Goal: Information Seeking & Learning: Find specific fact

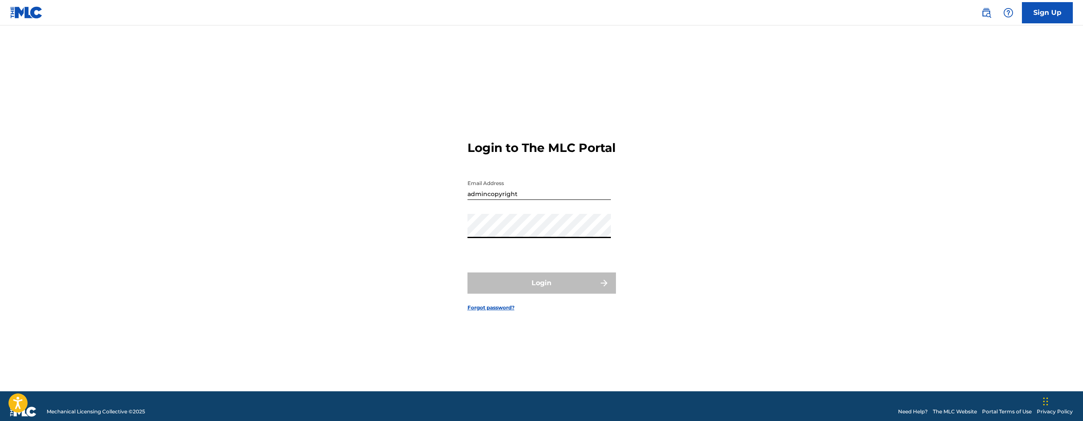
type input "[EMAIL_ADDRESS][DOMAIN_NAME]"
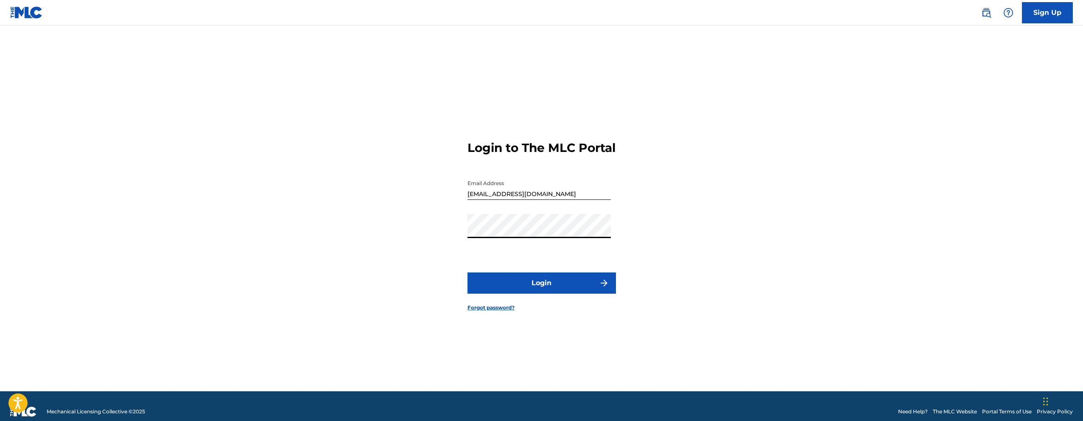
click at [585, 294] on button "Login" at bounding box center [542, 282] width 149 height 21
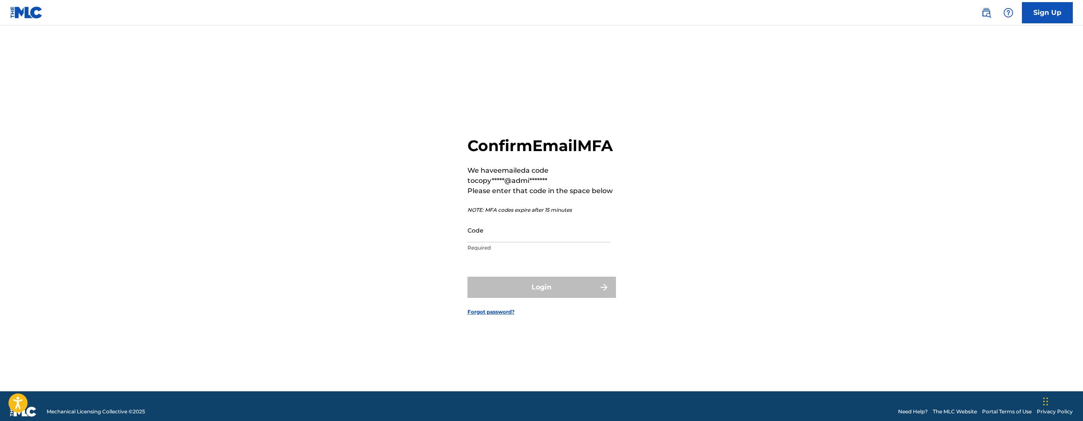
click at [516, 231] on input "Code" at bounding box center [539, 230] width 143 height 24
paste input "295465"
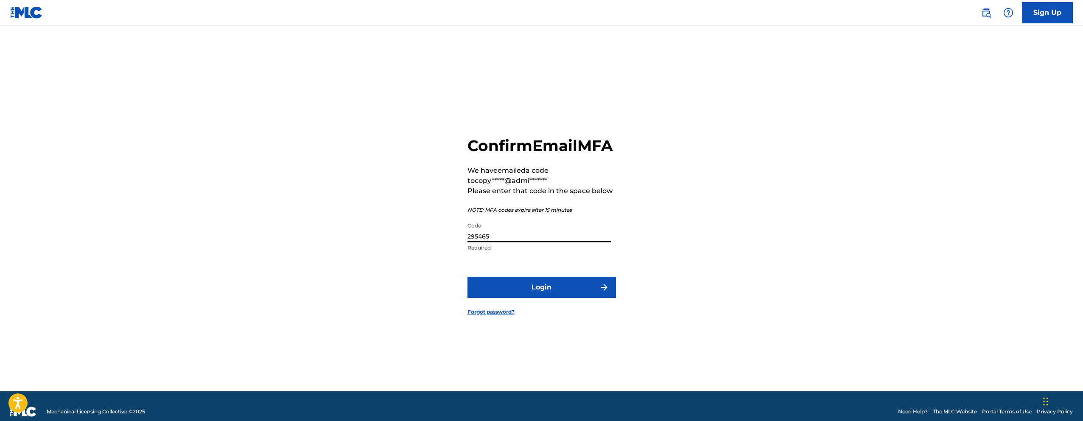
type input "295465"
click at [468, 277] on button "Login" at bounding box center [542, 287] width 149 height 21
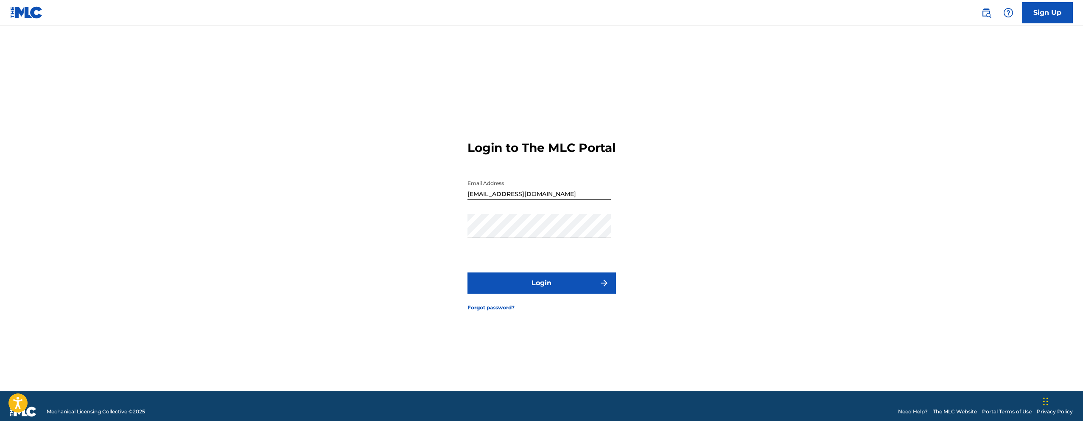
click at [573, 294] on button "Login" at bounding box center [542, 282] width 149 height 21
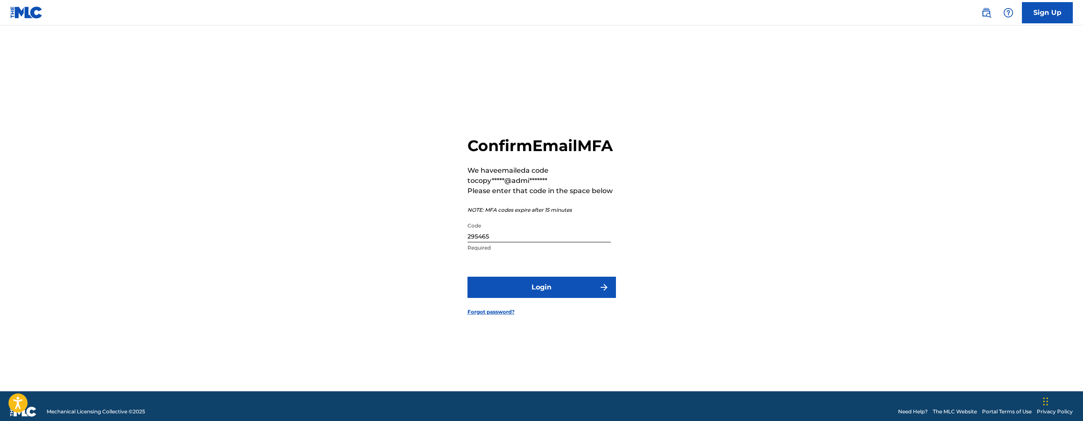
click at [516, 298] on button "Login" at bounding box center [542, 287] width 149 height 21
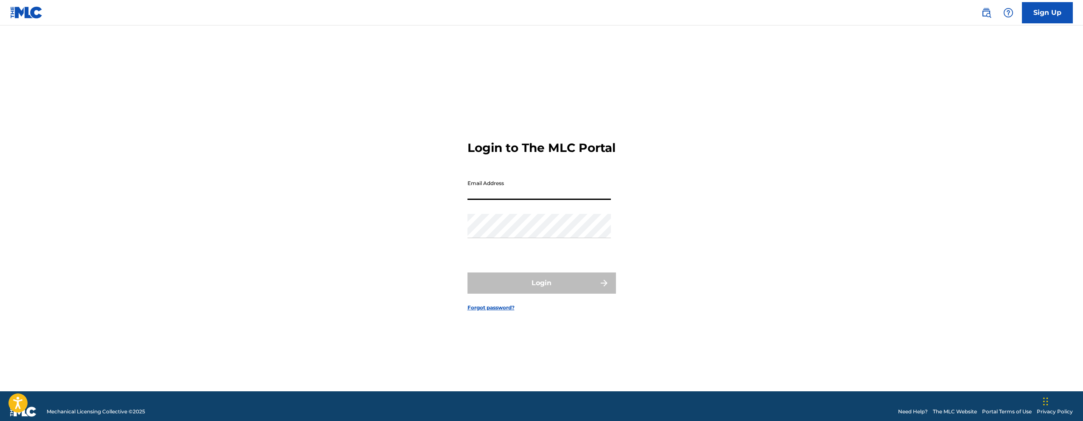
click at [496, 200] on input "Email Address" at bounding box center [539, 188] width 143 height 24
type input "[EMAIL_ADDRESS][DOMAIN_NAME]"
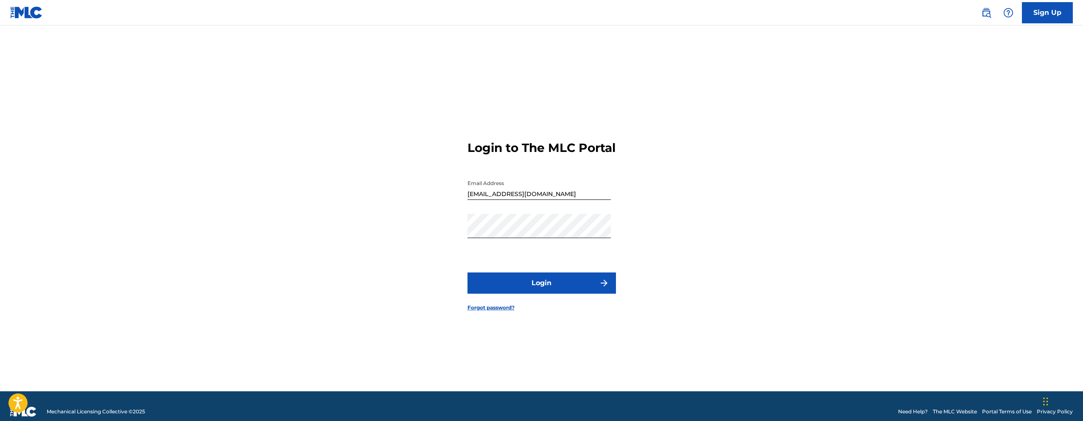
click at [546, 291] on button "Login" at bounding box center [542, 282] width 149 height 21
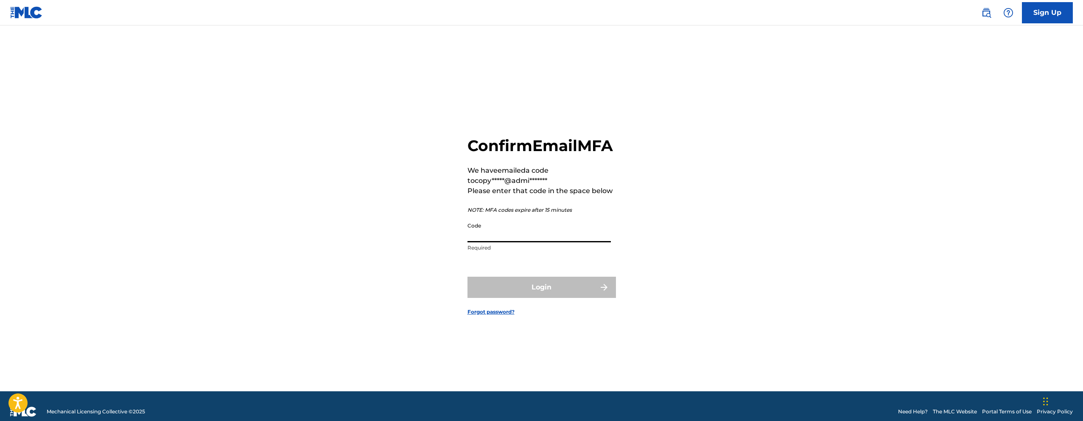
click at [542, 238] on input "Code" at bounding box center [539, 230] width 143 height 24
paste input "390724"
type input "390724"
click at [468, 277] on button "Login" at bounding box center [542, 287] width 149 height 21
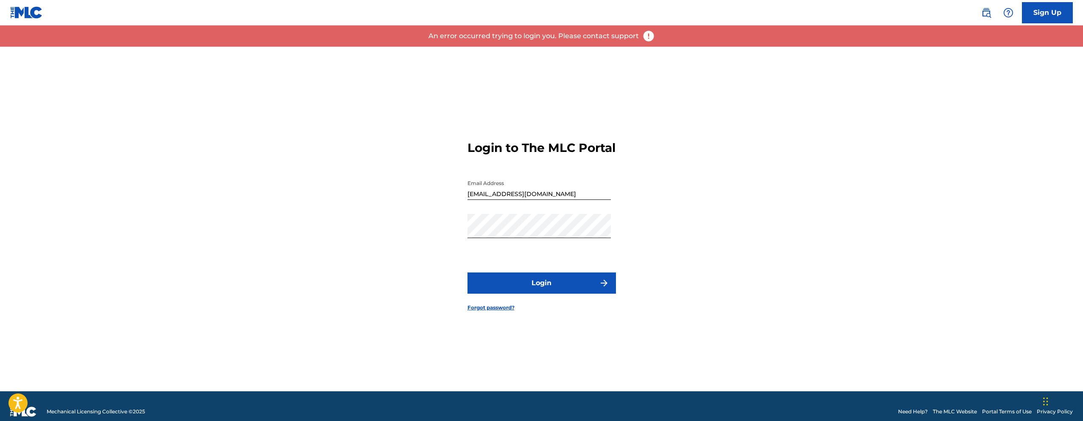
click at [563, 284] on button "Login" at bounding box center [542, 282] width 149 height 21
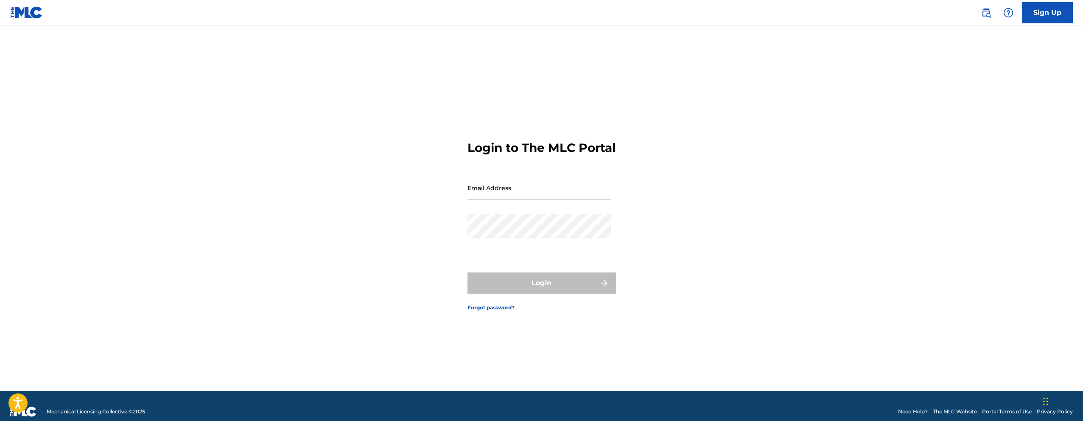
click at [501, 200] on input "Email Address" at bounding box center [539, 188] width 143 height 24
type input "[EMAIL_ADDRESS][DOMAIN_NAME]"
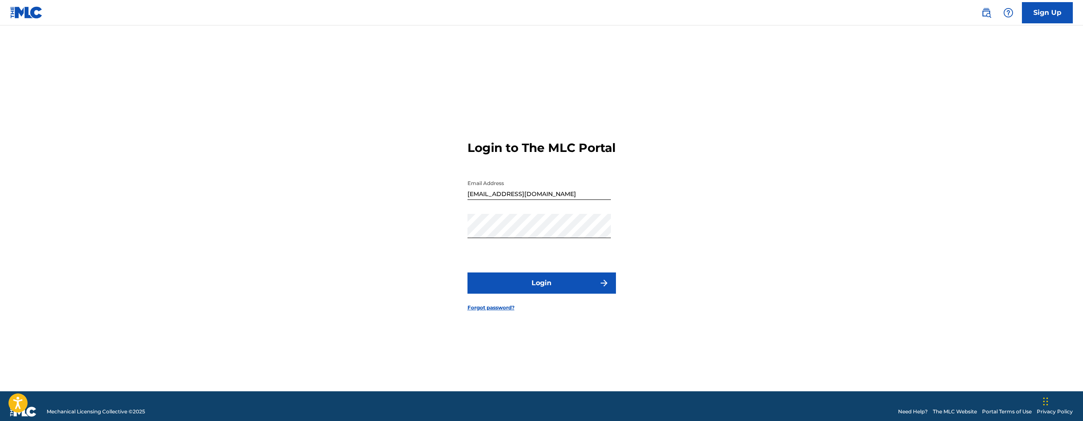
click at [524, 288] on button "Login" at bounding box center [542, 282] width 149 height 21
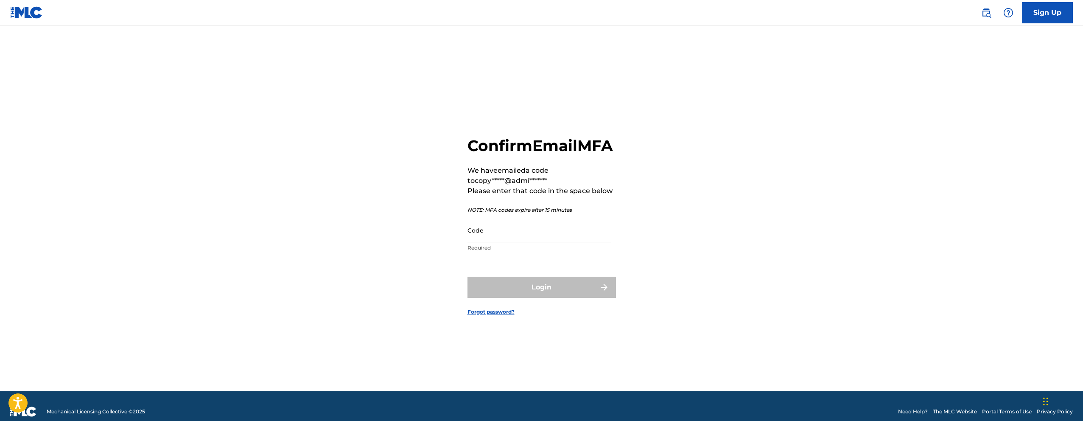
click at [545, 242] on input "Code" at bounding box center [539, 230] width 143 height 24
paste input "001929"
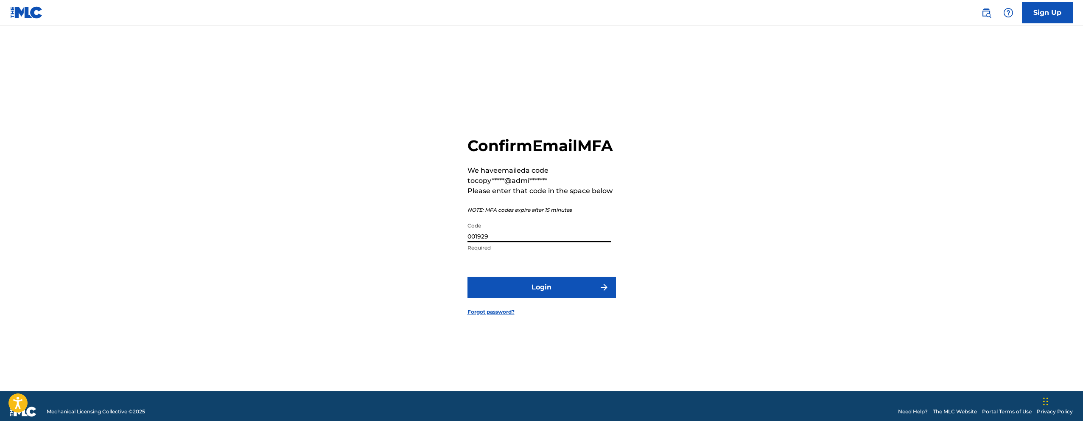
type input "001929"
click at [547, 292] on button "Login" at bounding box center [542, 287] width 149 height 21
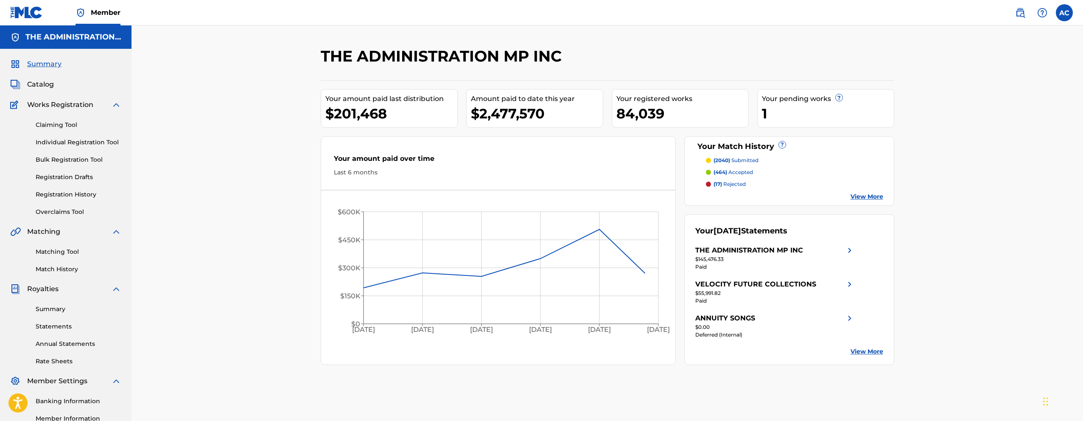
click at [39, 82] on span "Catalog" at bounding box center [40, 84] width 27 height 10
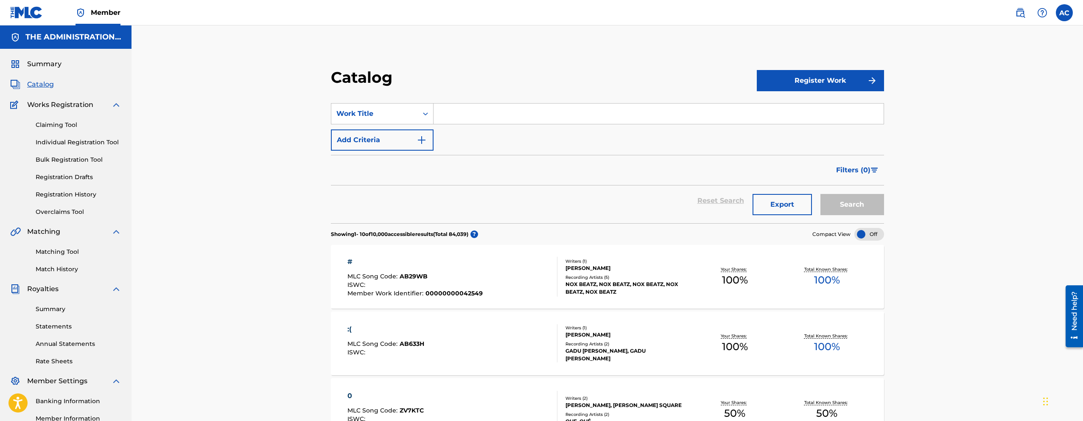
click at [1018, 15] on img at bounding box center [1020, 13] width 10 height 10
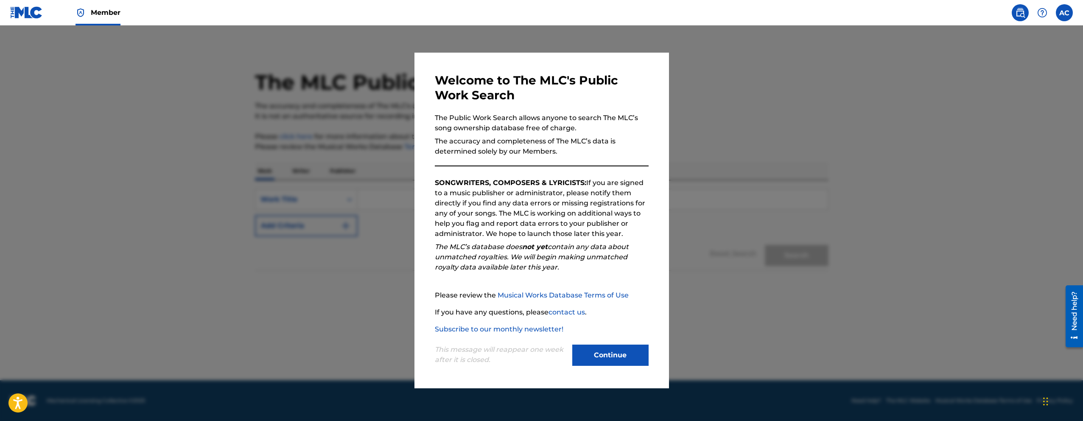
click at [967, 93] on div at bounding box center [541, 235] width 1083 height 421
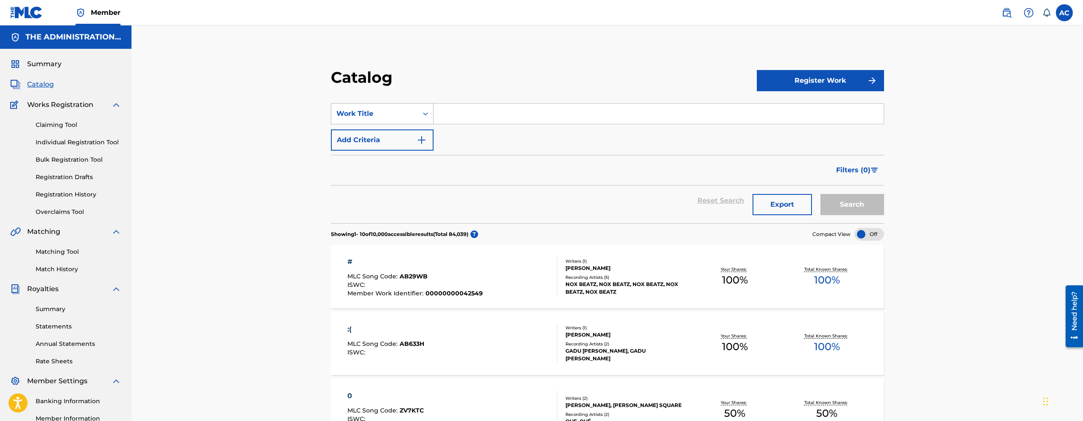
click at [405, 118] on div "Work Title" at bounding box center [375, 114] width 76 height 10
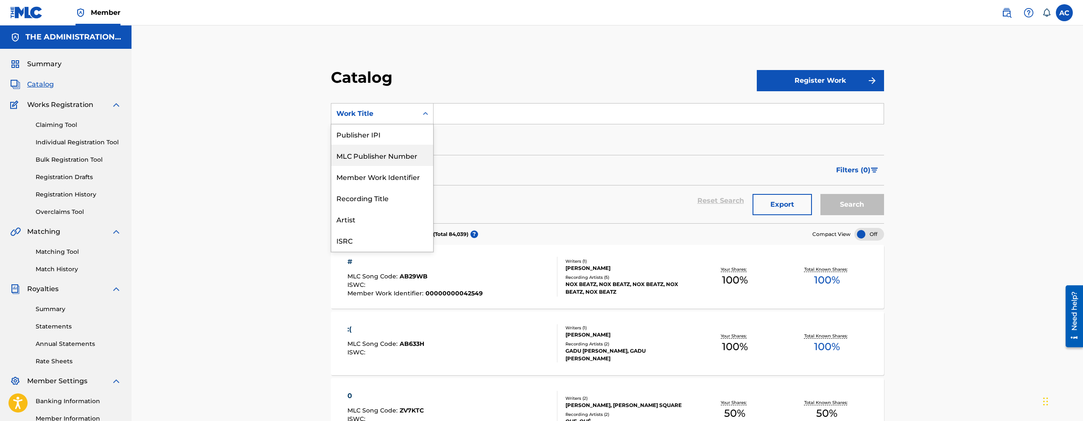
scroll to position [18, 0]
click at [397, 175] on div "MLC Song Code" at bounding box center [382, 180] width 102 height 21
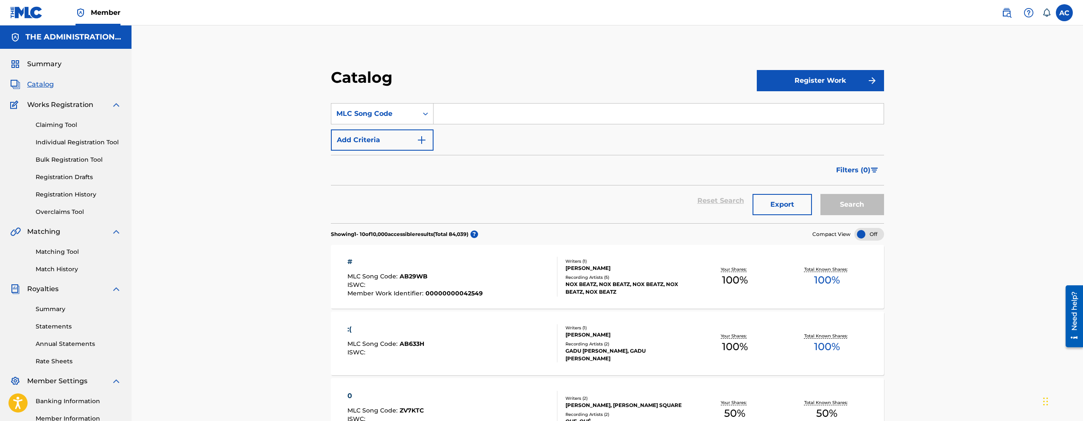
click at [472, 108] on input "Search Form" at bounding box center [659, 114] width 450 height 20
paste input "BB01YN"
type input "BB01YN"
click at [837, 204] on button "Search" at bounding box center [853, 204] width 64 height 21
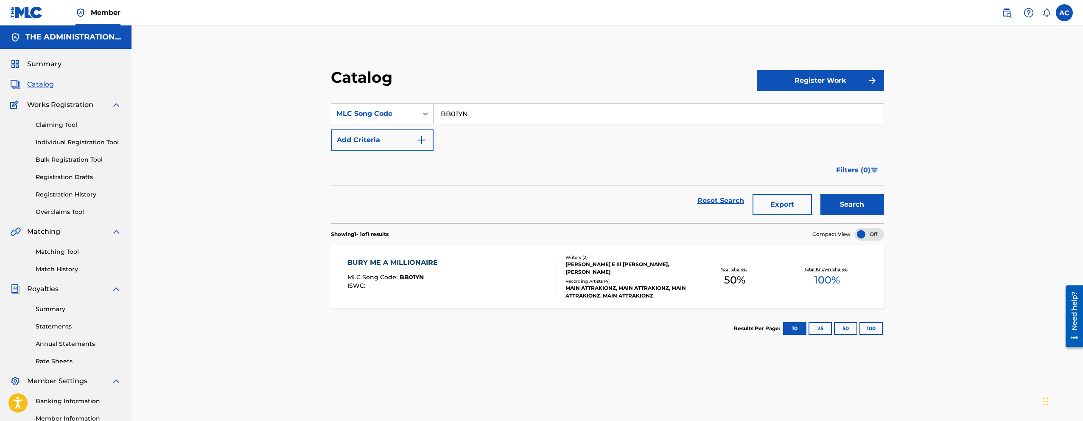
click at [541, 300] on div "BURY ME A MILLIONAIRE MLC Song Code : BB01YN ISWC : Writers ( 2 ) CHARLES E III…" at bounding box center [607, 277] width 553 height 64
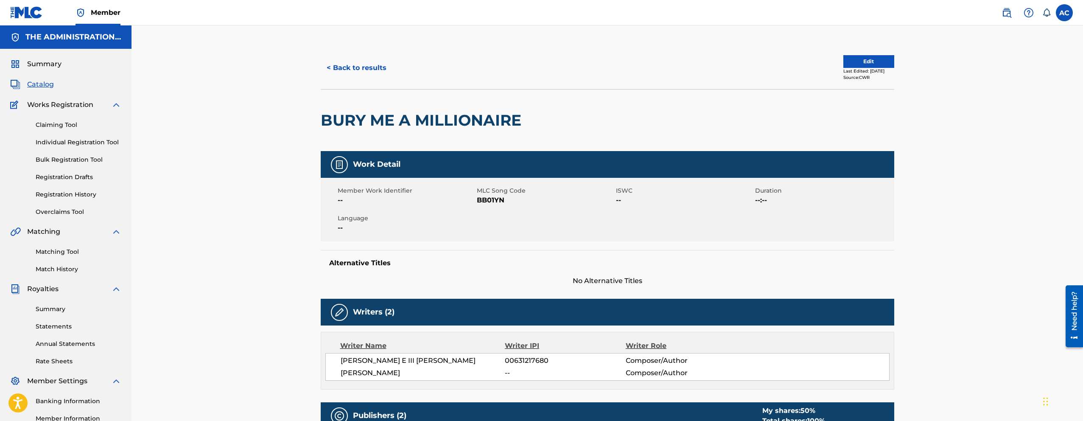
click at [361, 64] on button "< Back to results" at bounding box center [357, 67] width 72 height 21
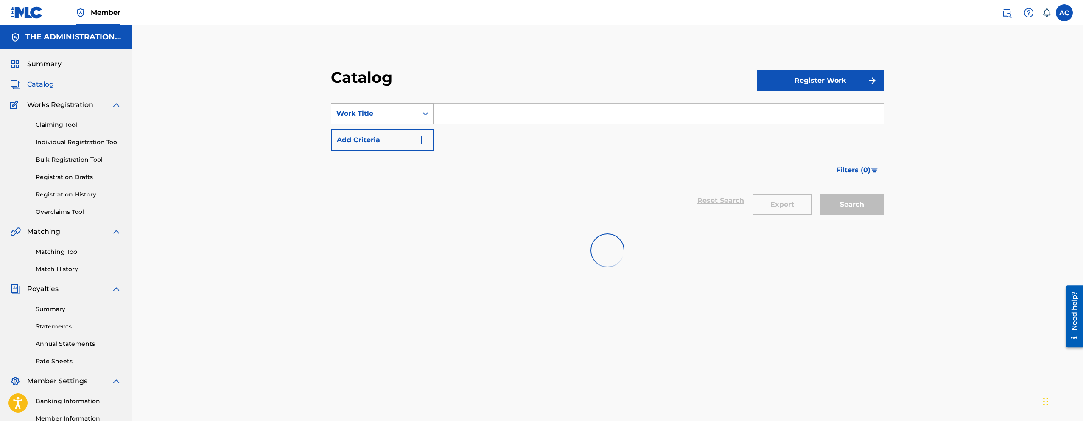
click at [412, 117] on div "Work Title" at bounding box center [375, 114] width 76 height 10
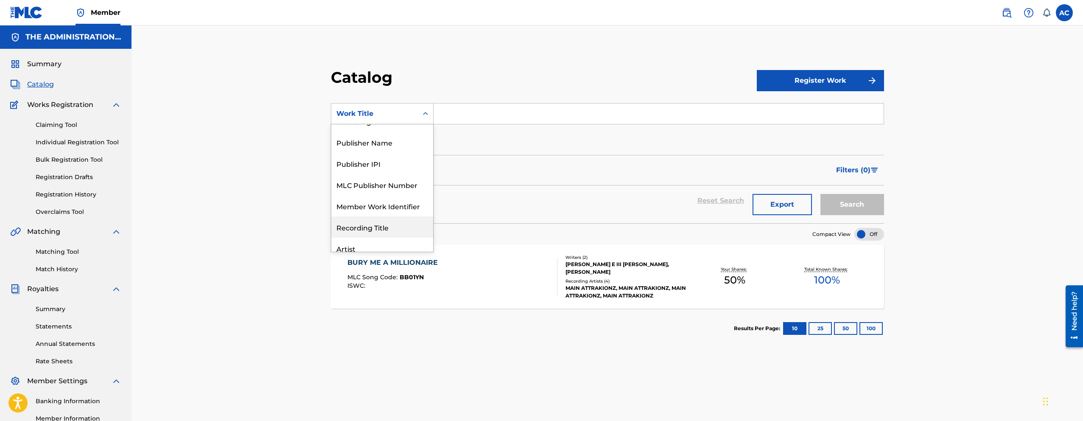
scroll to position [34, 0]
click at [382, 167] on div "MLC Song Code" at bounding box center [382, 164] width 102 height 21
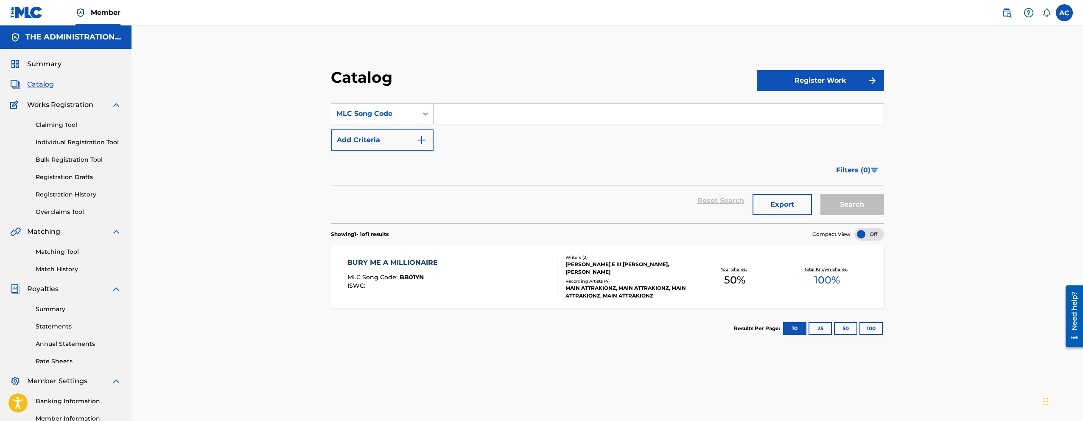
click at [456, 112] on input "Search Form" at bounding box center [659, 114] width 450 height 20
paste input "I29BBS"
type input "I29BBS"
click at [821, 194] on button "Search" at bounding box center [853, 204] width 64 height 21
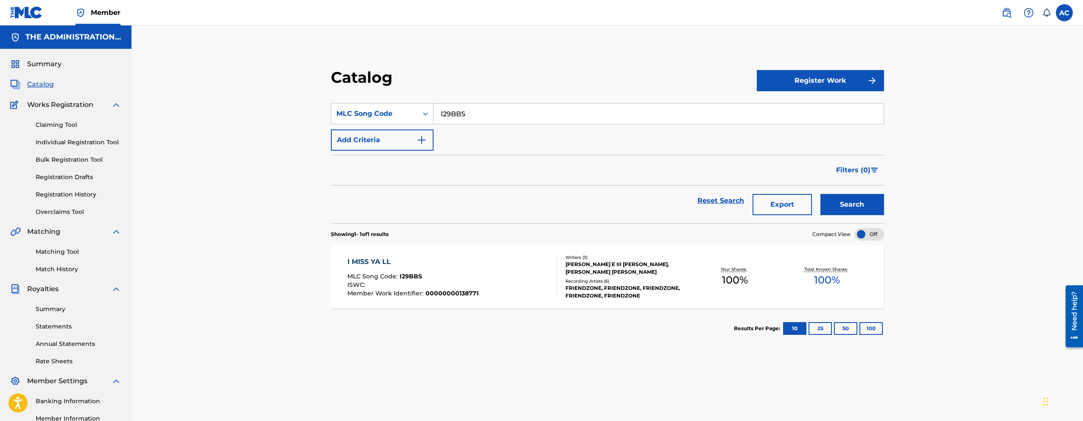
click at [466, 272] on div "I MISS YA LL MLC Song Code : I29BBS ISWC : Member Work Identifier : 00000000138…" at bounding box center [413, 277] width 131 height 40
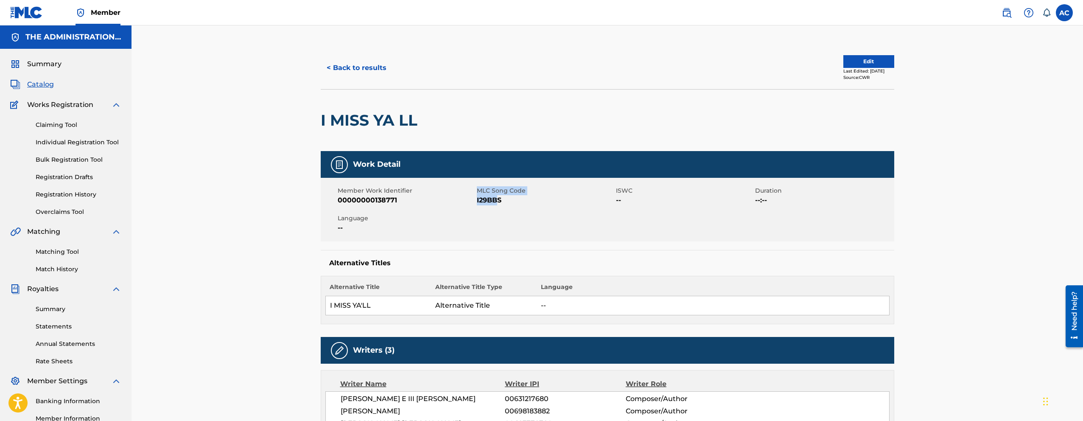
drag, startPoint x: 474, startPoint y: 199, endPoint x: 499, endPoint y: 196, distance: 25.2
click at [499, 196] on div "Member Work Identifier 00000000138771 MLC Song Code I29BBS ISWC -- Duration --:…" at bounding box center [608, 210] width 574 height 64
click at [503, 199] on span "I29BBS" at bounding box center [545, 200] width 137 height 10
click at [492, 200] on span "I29BBS" at bounding box center [545, 200] width 137 height 10
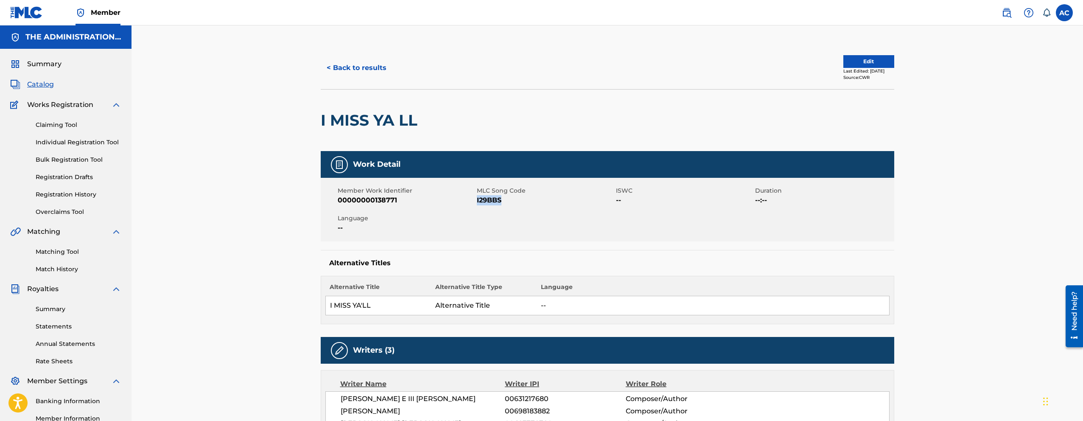
copy span "I29BBS"
click at [346, 76] on button "< Back to results" at bounding box center [357, 67] width 72 height 21
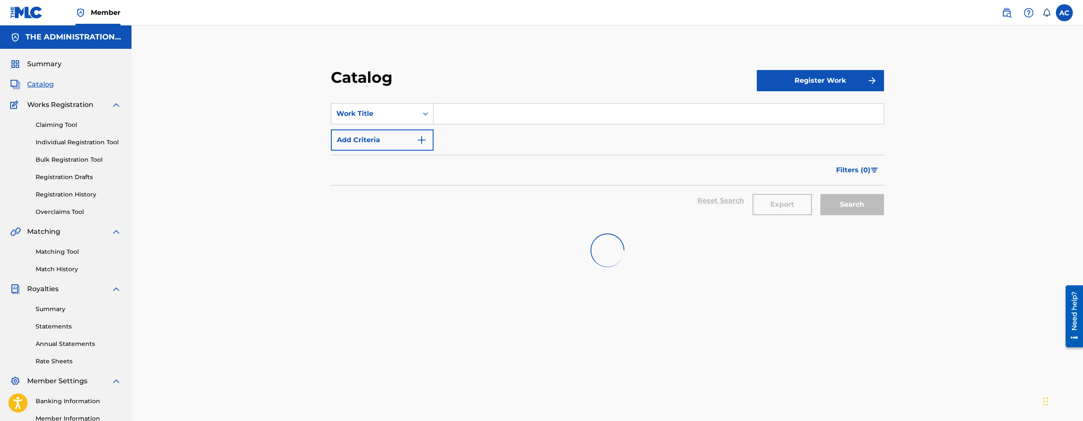
click at [454, 118] on input "Search Form" at bounding box center [659, 114] width 450 height 20
click at [406, 126] on div "SearchWithCriteria1478a1a0-bd54-438e-af44-f1b0ef6e214c Work Title Add Criteria" at bounding box center [607, 127] width 553 height 48
click at [406, 106] on div "Work Title" at bounding box center [374, 114] width 87 height 16
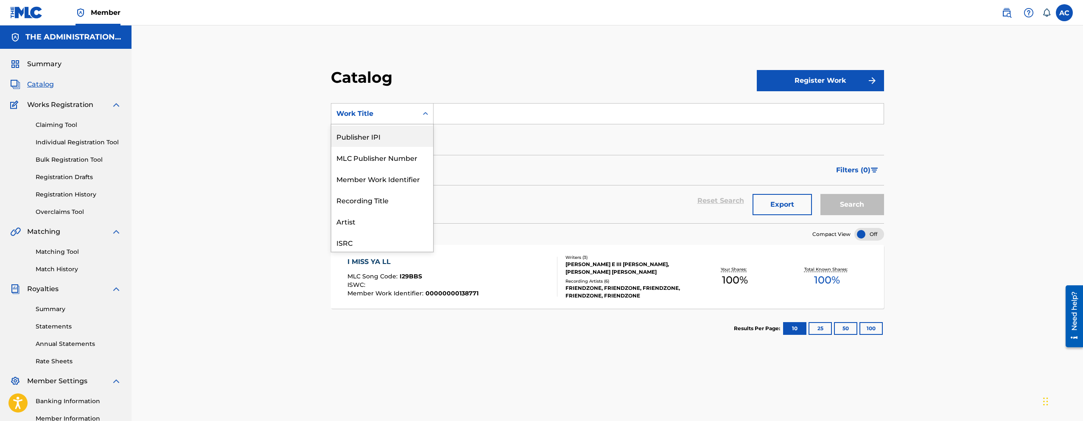
scroll to position [98, 0]
click at [453, 122] on input "Search Form" at bounding box center [659, 114] width 450 height 20
paste input "ALL ABOUT YOU"
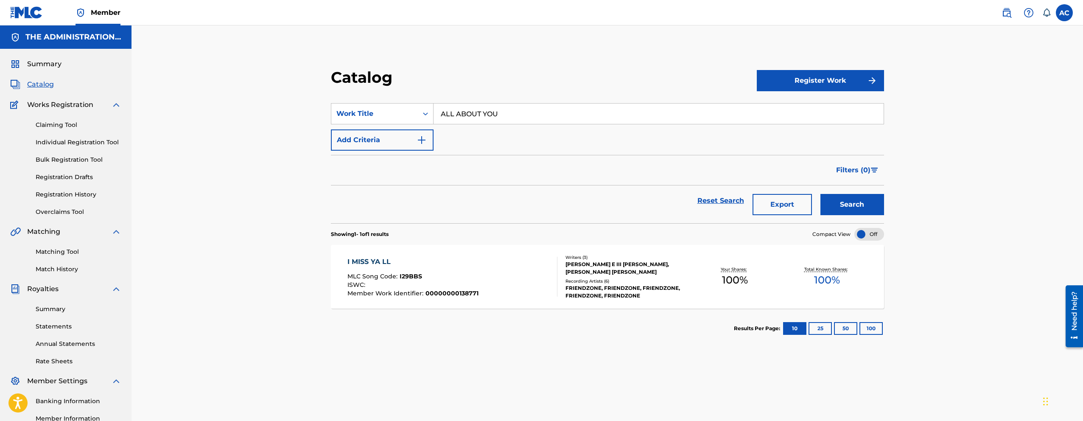
type input "ALL ABOUT YOU"
click at [821, 194] on button "Search" at bounding box center [853, 204] width 64 height 21
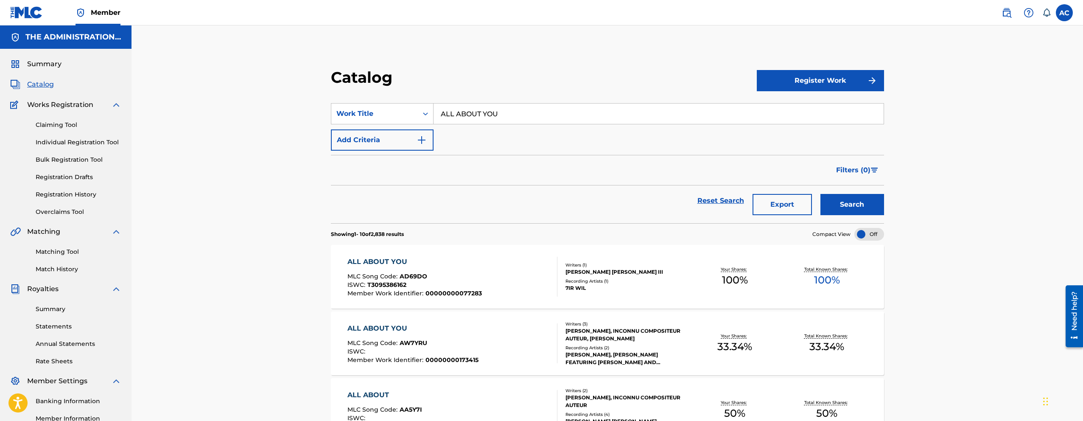
click at [368, 145] on button "Add Criteria" at bounding box center [382, 139] width 103 height 21
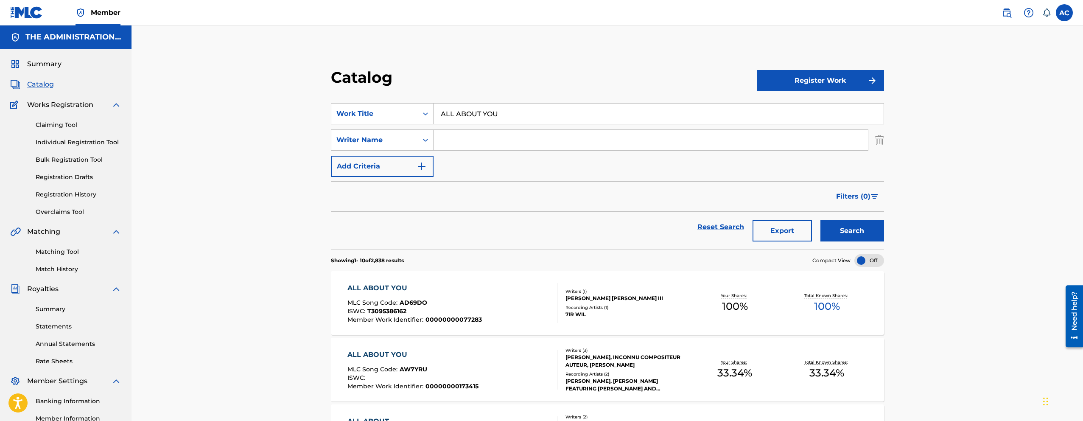
click at [442, 141] on input "Search Form" at bounding box center [651, 140] width 435 height 20
type input "glover"
click at [821, 220] on button "Search" at bounding box center [853, 230] width 64 height 21
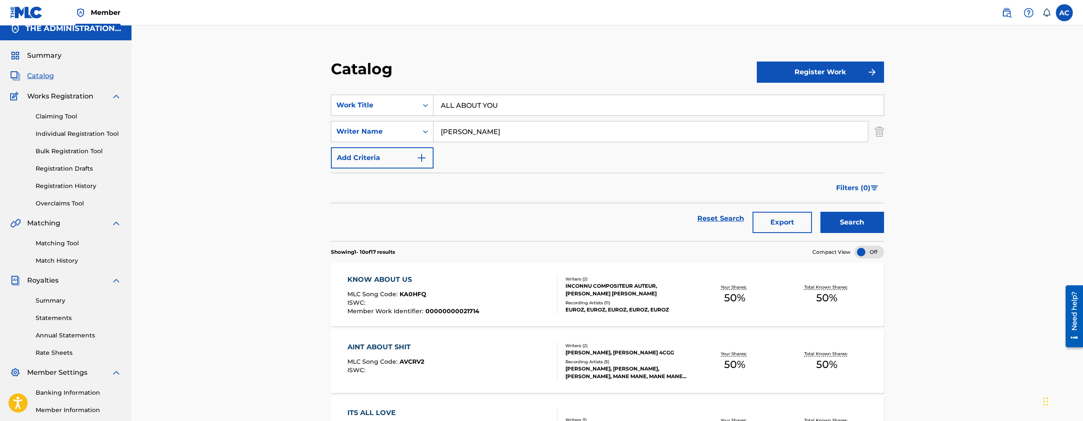
scroll to position [0, 0]
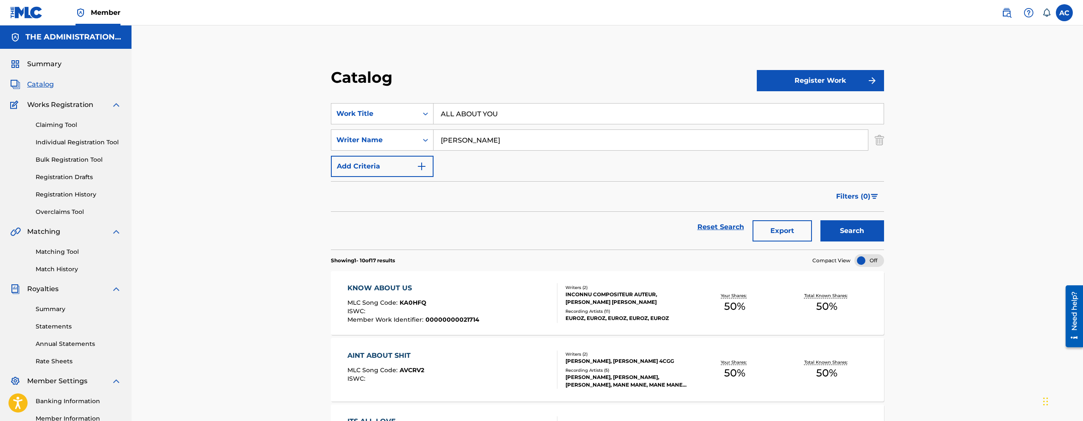
click at [491, 109] on input "ALL ABOUT YOU" at bounding box center [659, 114] width 450 height 20
paste input "914207454"
click at [821, 220] on button "Search" at bounding box center [853, 230] width 64 height 21
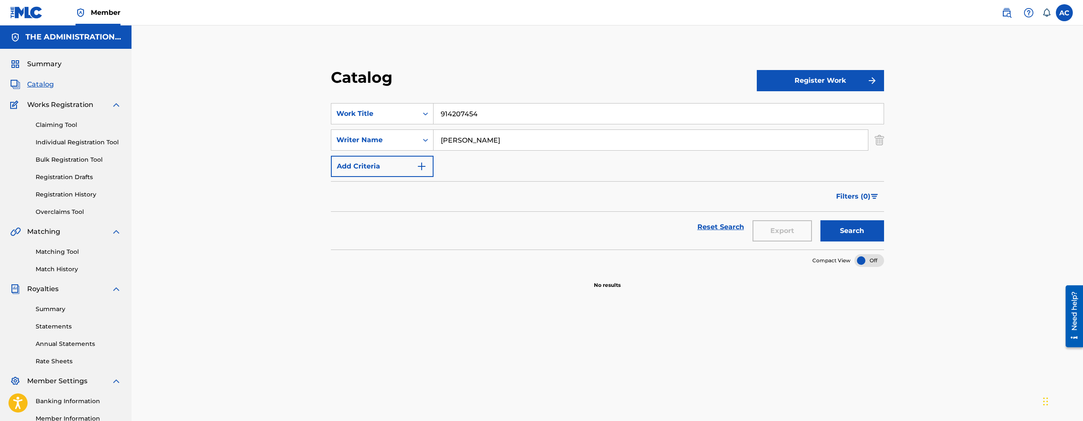
click at [460, 119] on input "914207454" at bounding box center [659, 114] width 450 height 20
paste input "OC1V58"
type input "OC1V58"
click at [821, 220] on button "Search" at bounding box center [853, 230] width 64 height 21
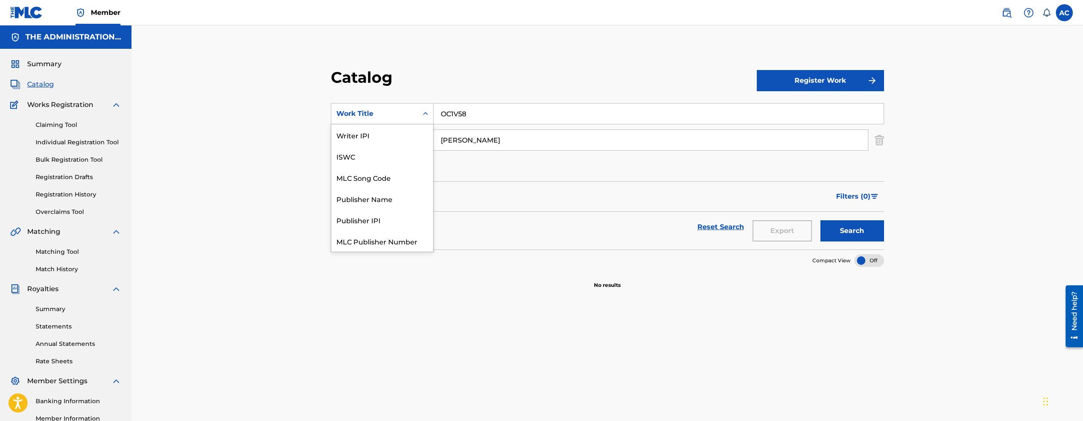
click at [392, 112] on div "Work Title" at bounding box center [375, 114] width 76 height 10
click at [381, 180] on div "MLC Song Code" at bounding box center [382, 175] width 102 height 21
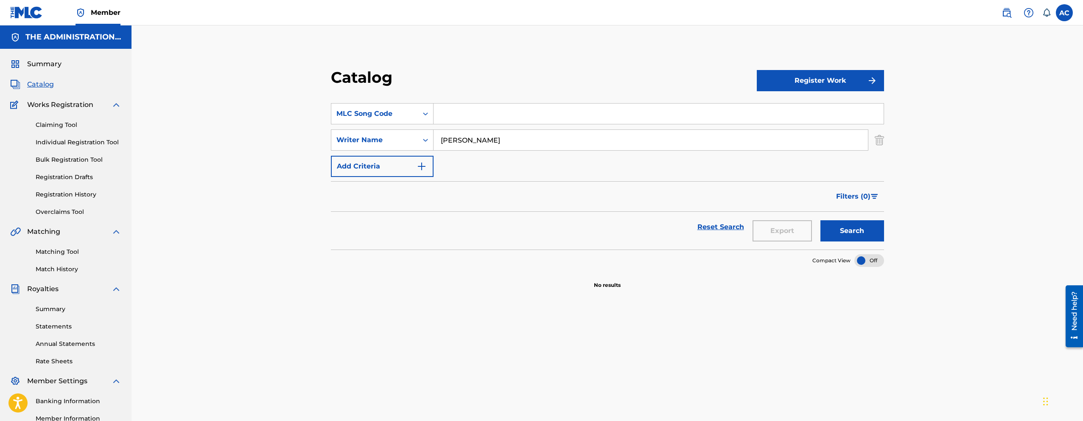
click at [558, 118] on input "Search Form" at bounding box center [659, 114] width 450 height 20
paste input "OC1V58"
click at [866, 236] on button "Search" at bounding box center [853, 230] width 64 height 21
click at [878, 143] on img "Search Form" at bounding box center [879, 139] width 9 height 21
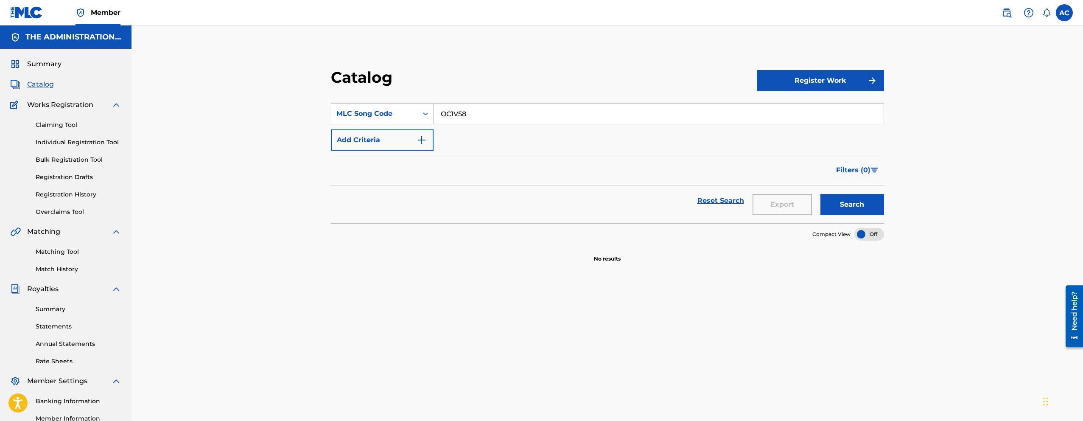
click at [860, 206] on button "Search" at bounding box center [853, 204] width 64 height 21
click at [845, 205] on button "Search" at bounding box center [853, 204] width 64 height 21
click at [455, 115] on input "OC1V58" at bounding box center [659, 114] width 450 height 20
paste input "OC1OPT"
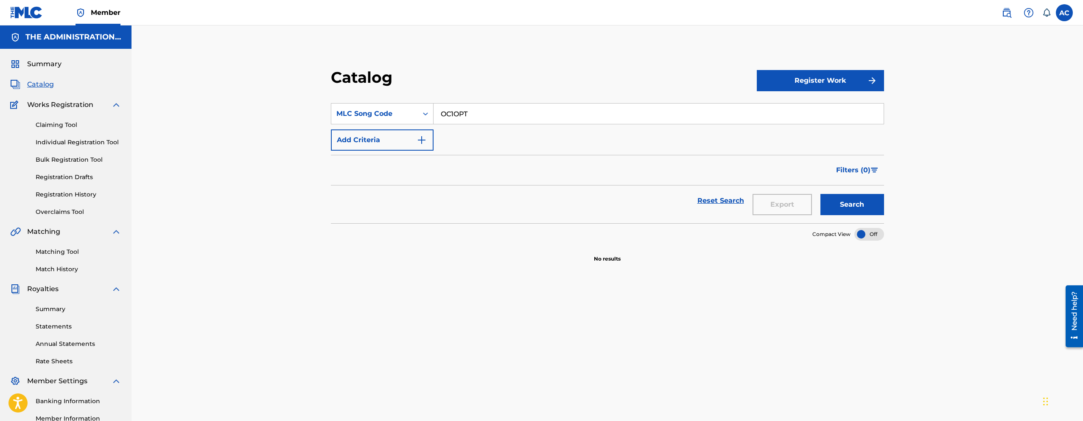
type input "OC1OPT"
click at [821, 194] on button "Search" at bounding box center [853, 204] width 64 height 21
click at [1010, 14] on img at bounding box center [1007, 13] width 10 height 10
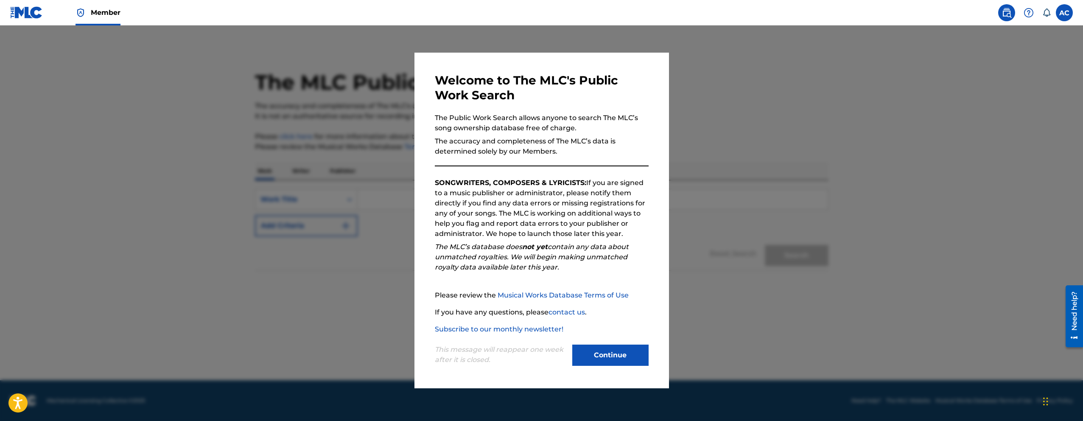
click at [611, 360] on button "Continue" at bounding box center [610, 355] width 76 height 21
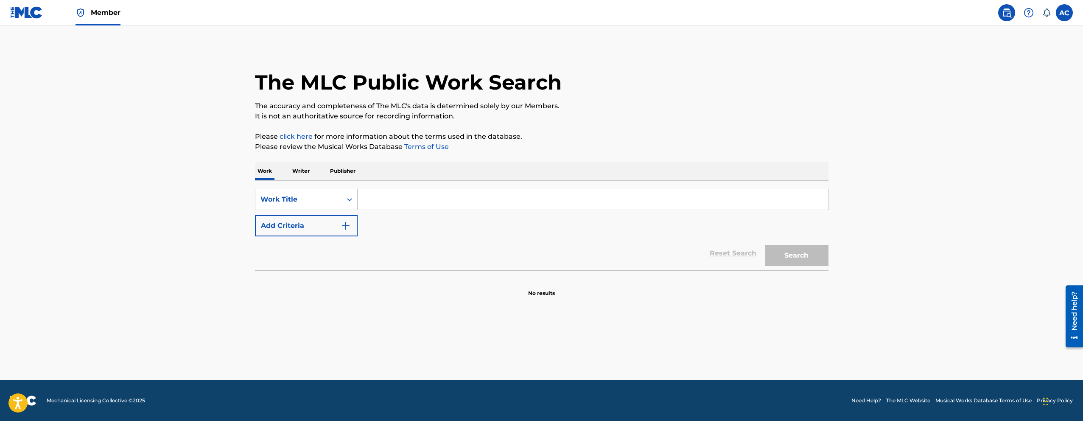
click at [409, 208] on input "Search Form" at bounding box center [593, 199] width 471 height 20
paste input "OC1OPT"
type input "OC1OPT"
click at [820, 253] on button "Search" at bounding box center [797, 255] width 64 height 21
click at [407, 203] on input "OC1OPT" at bounding box center [593, 199] width 471 height 20
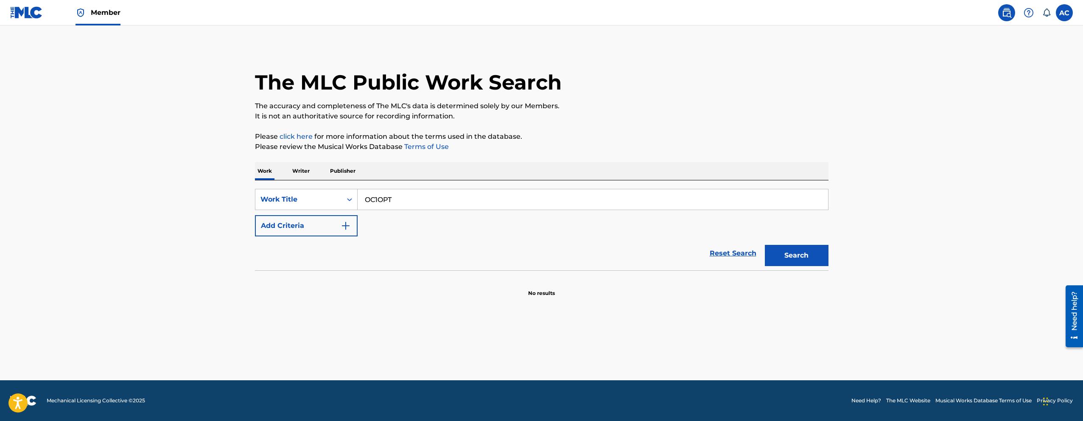
click at [407, 203] on input "OC1OPT" at bounding box center [593, 199] width 471 height 20
type input "o"
click at [765, 245] on button "Search" at bounding box center [797, 255] width 64 height 21
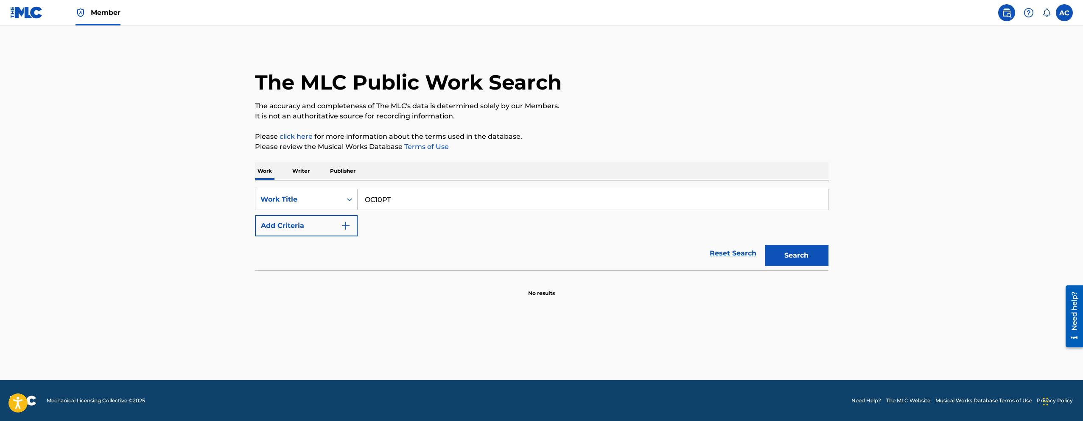
click at [419, 203] on input "OC10PT" at bounding box center [593, 199] width 471 height 20
paste input "V58"
type input "OC1V58"
click at [765, 245] on button "Search" at bounding box center [797, 255] width 64 height 21
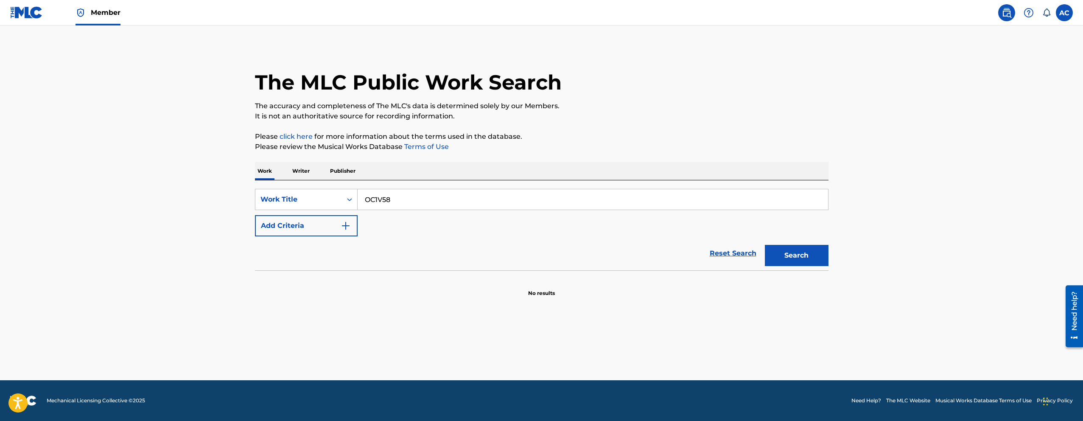
click at [788, 264] on button "Search" at bounding box center [797, 255] width 64 height 21
click at [109, 7] on link "Member" at bounding box center [98, 12] width 45 height 25
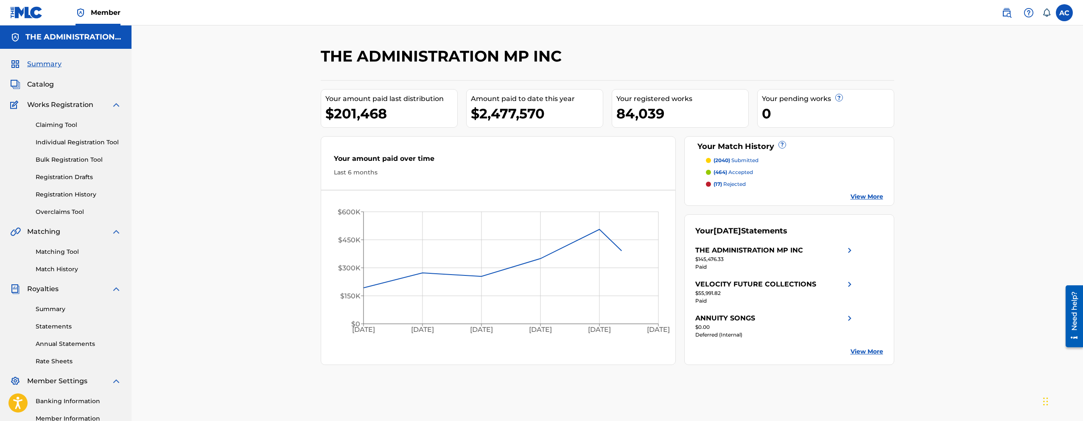
click at [47, 82] on span "Catalog" at bounding box center [40, 84] width 27 height 10
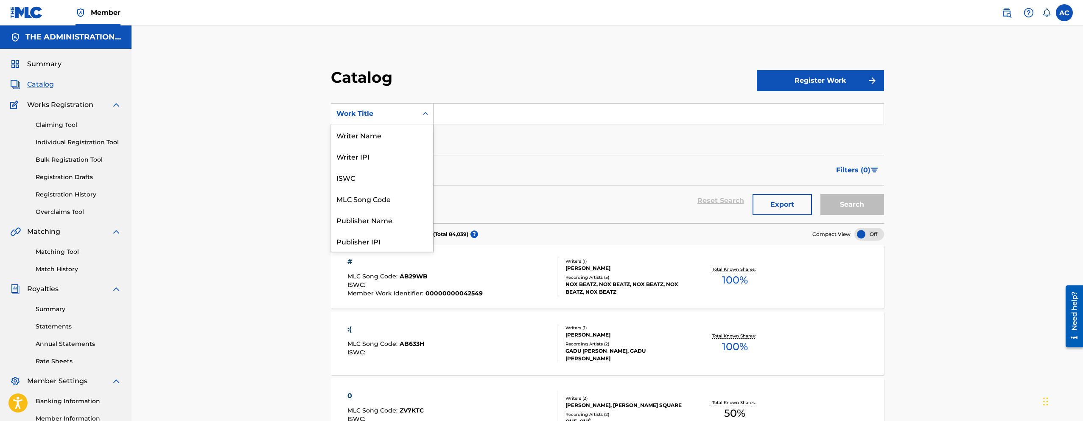
click at [410, 119] on div "Work Title" at bounding box center [374, 114] width 87 height 16
click at [393, 196] on div "MLC Song Code" at bounding box center [382, 198] width 102 height 21
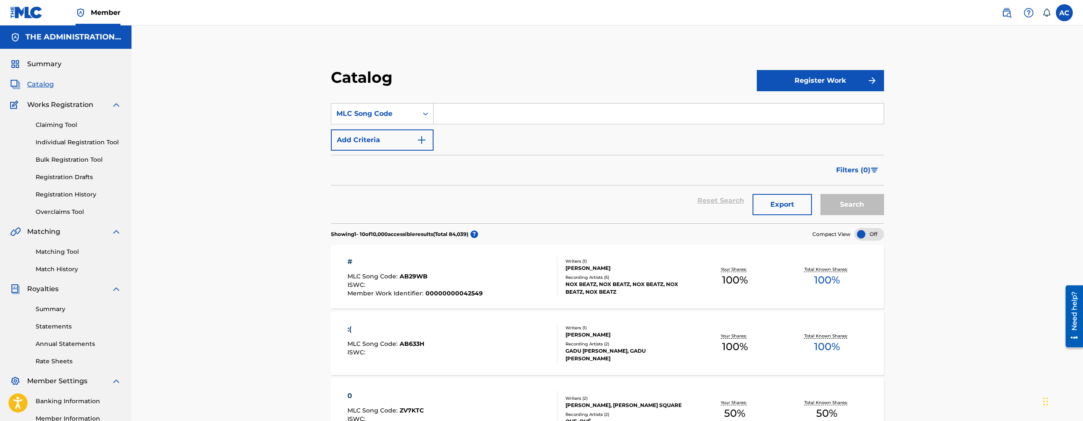
click at [462, 118] on input "Search Form" at bounding box center [659, 114] width 450 height 20
paste input "OC1V58"
type input "OC1V58"
click at [849, 207] on button "Search" at bounding box center [853, 204] width 64 height 21
